Goal: Transaction & Acquisition: Subscribe to service/newsletter

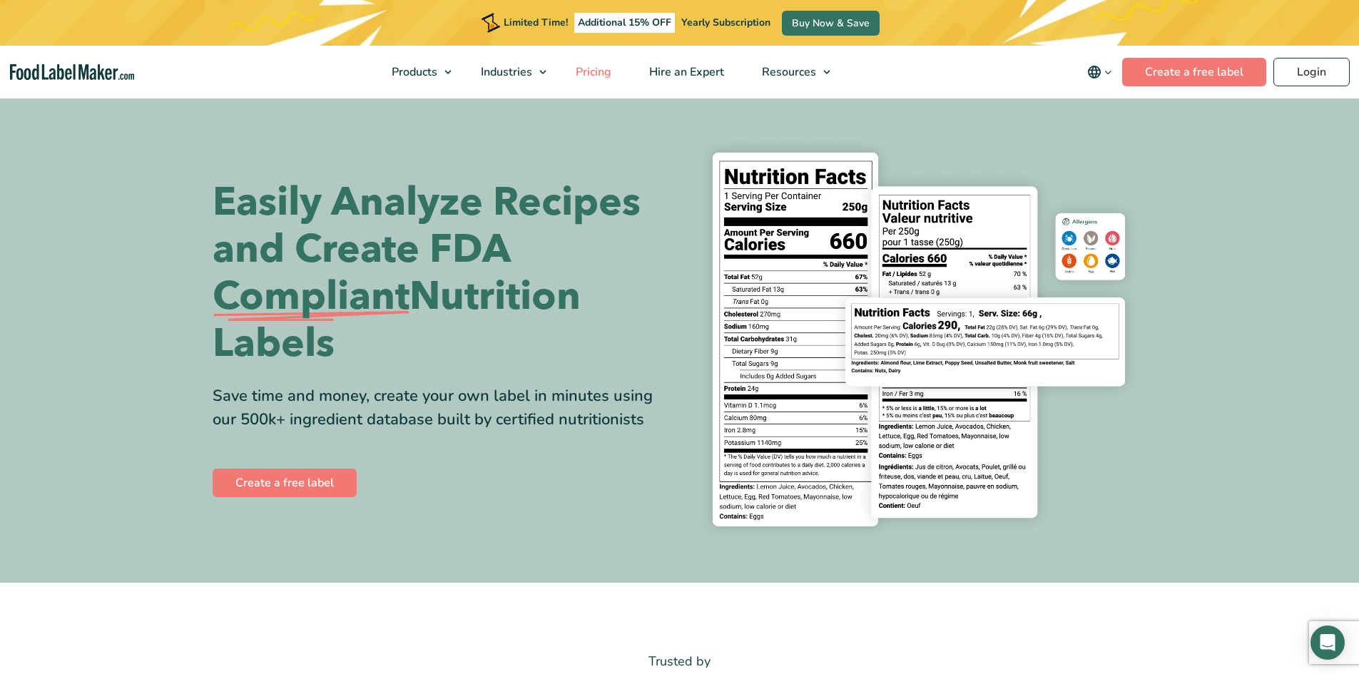
click at [599, 72] on span "Pricing" at bounding box center [591, 72] width 41 height 16
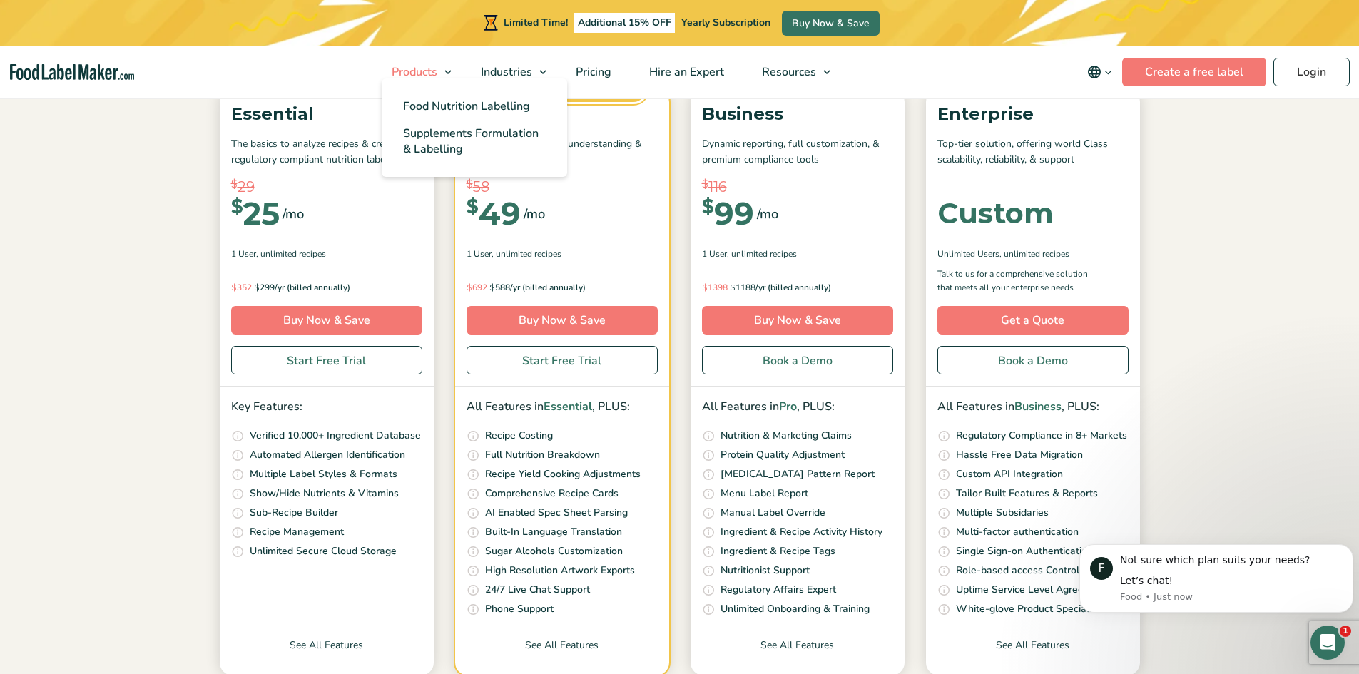
click at [452, 73] on link "Products" at bounding box center [416, 72] width 86 height 53
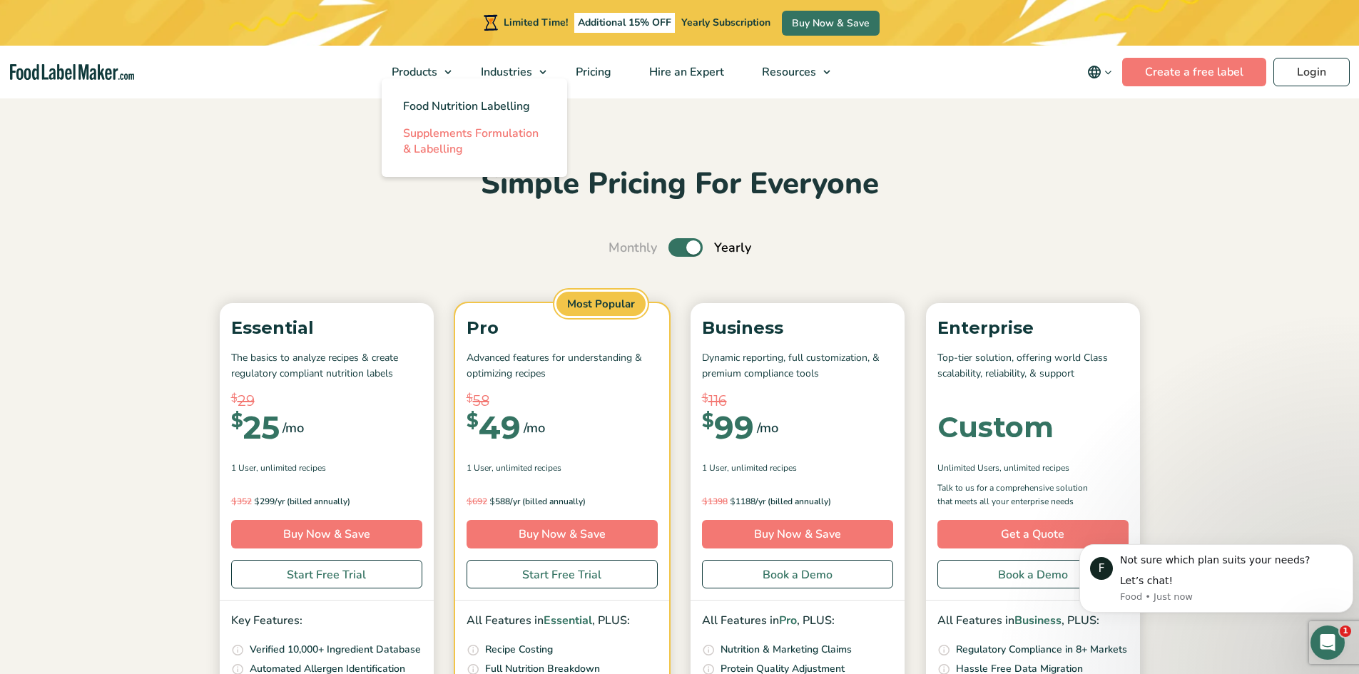
click at [451, 134] on span "Supplements Formulation & Labelling" at bounding box center [470, 141] width 135 height 31
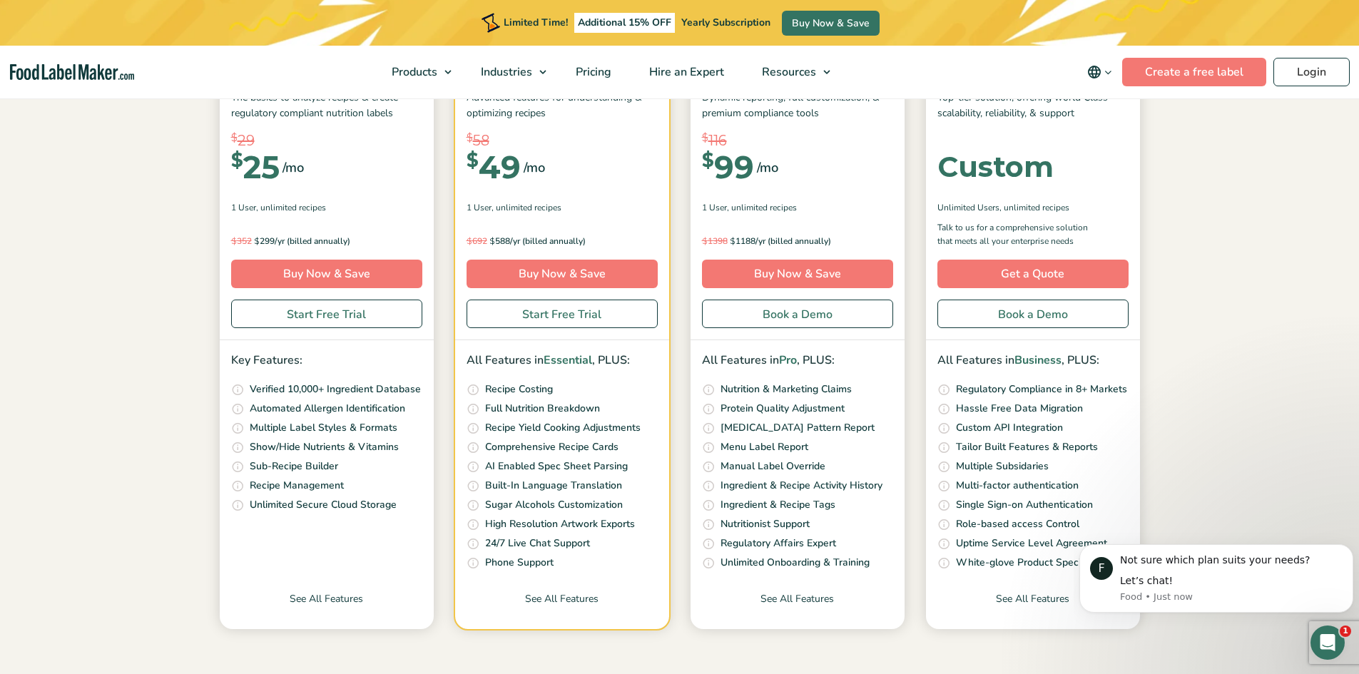
scroll to position [285, 0]
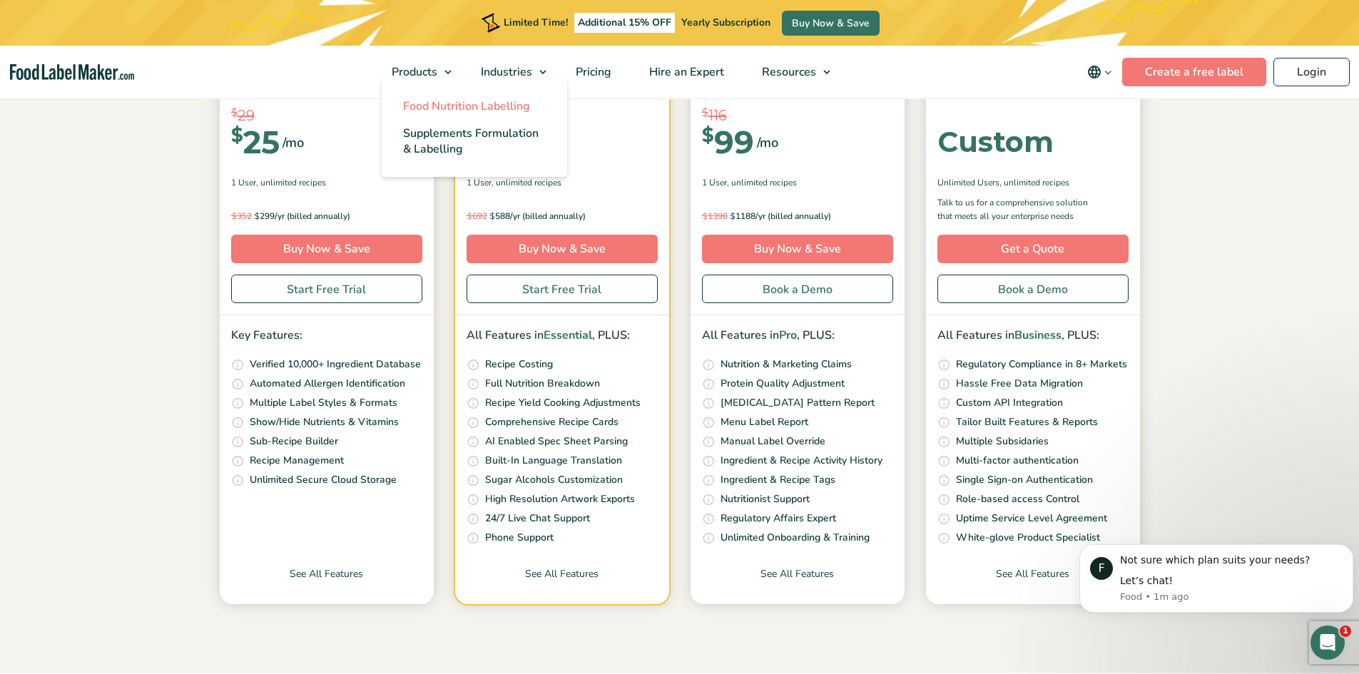
click at [440, 104] on span "Food Nutrition Labelling" at bounding box center [466, 106] width 127 height 16
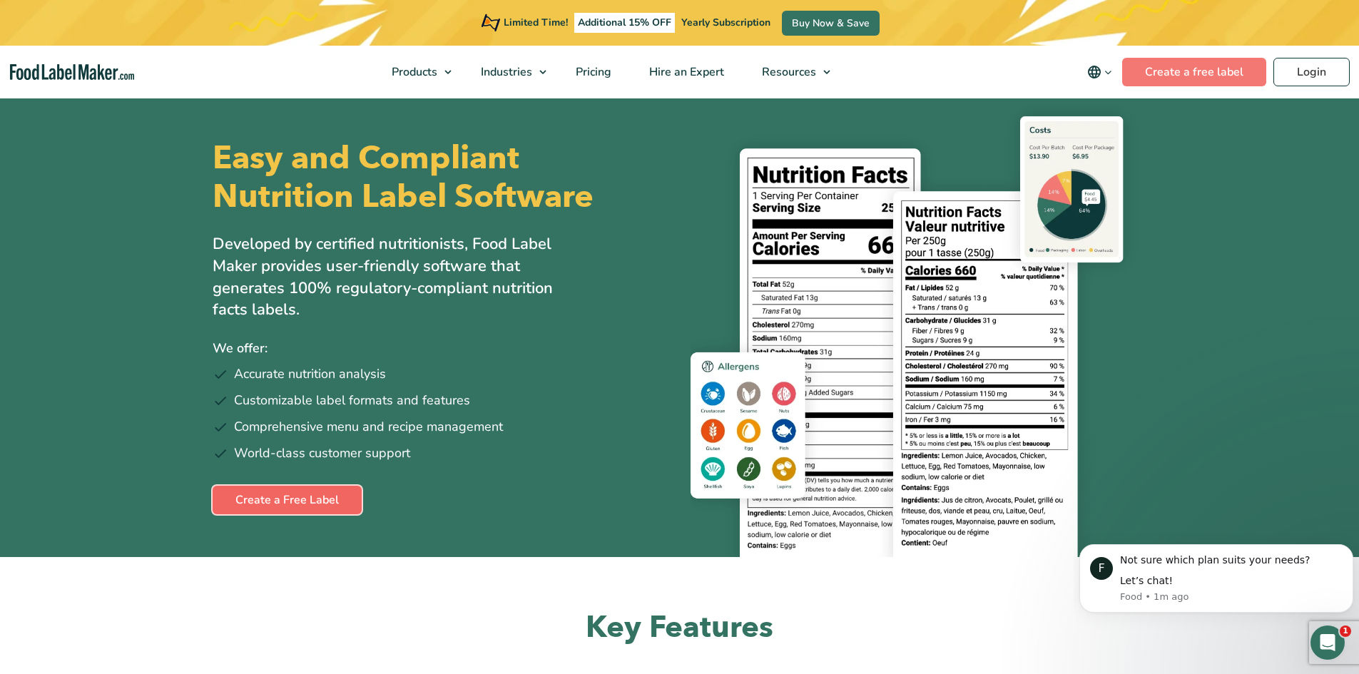
click at [285, 502] on link "Create a Free Label" at bounding box center [287, 500] width 149 height 29
